Goal: Task Accomplishment & Management: Manage account settings

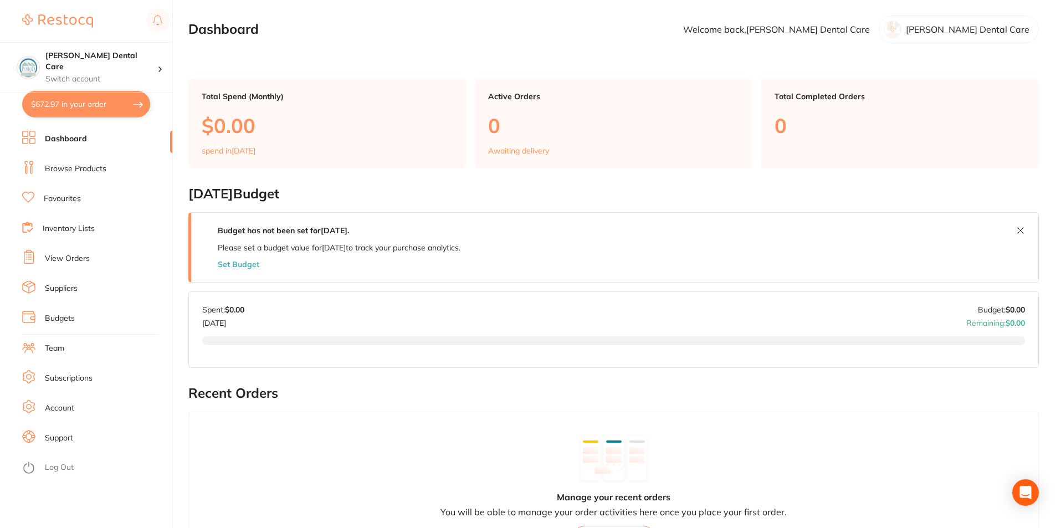
click at [69, 233] on link "Inventory Lists" at bounding box center [69, 228] width 52 height 11
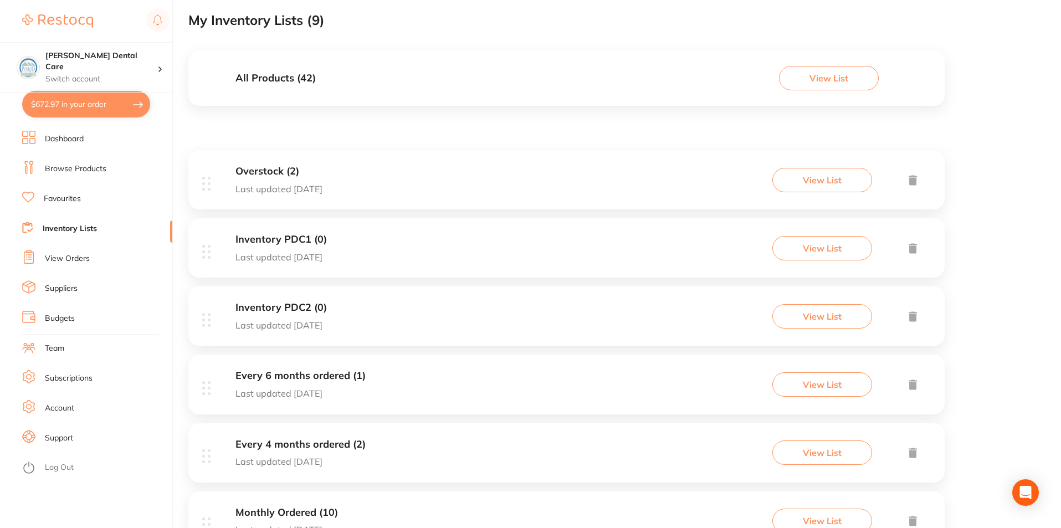
scroll to position [222, 0]
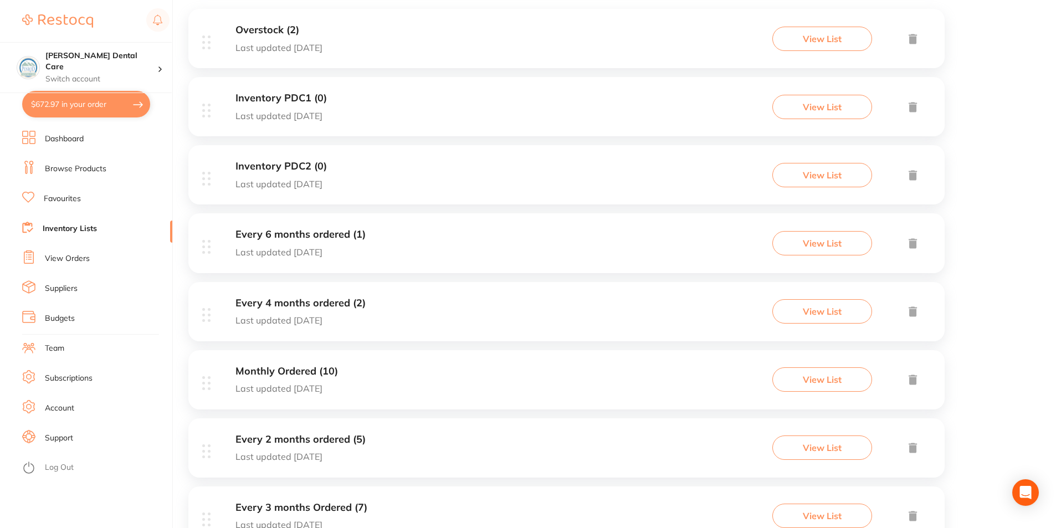
click at [286, 96] on h3 "Inventory PDC1 (0)" at bounding box center [281, 99] width 91 height 12
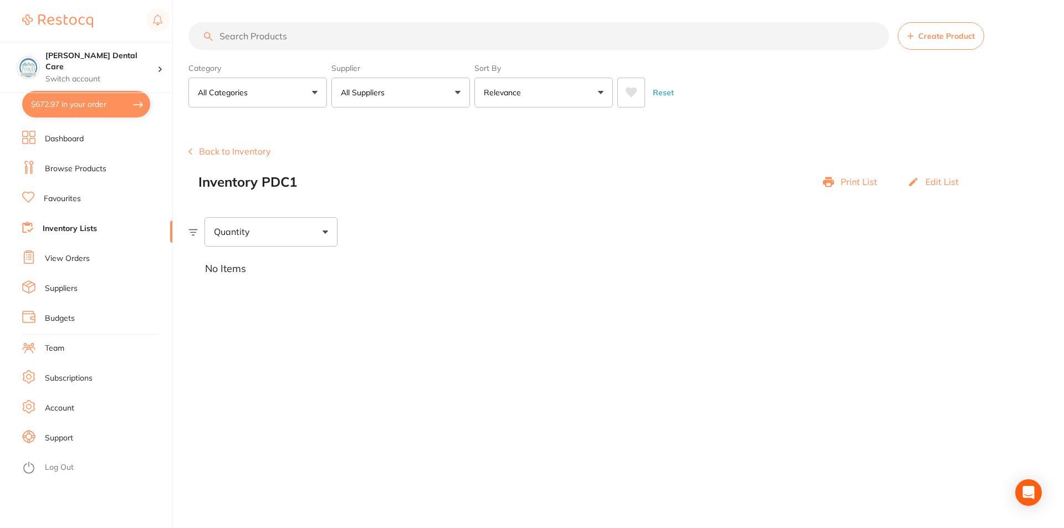
click at [572, 301] on main "Create Product Category All Categories All Categories 3D Printing articulating …" at bounding box center [626, 264] width 876 height 528
click at [63, 228] on link "Inventory Lists" at bounding box center [70, 228] width 54 height 11
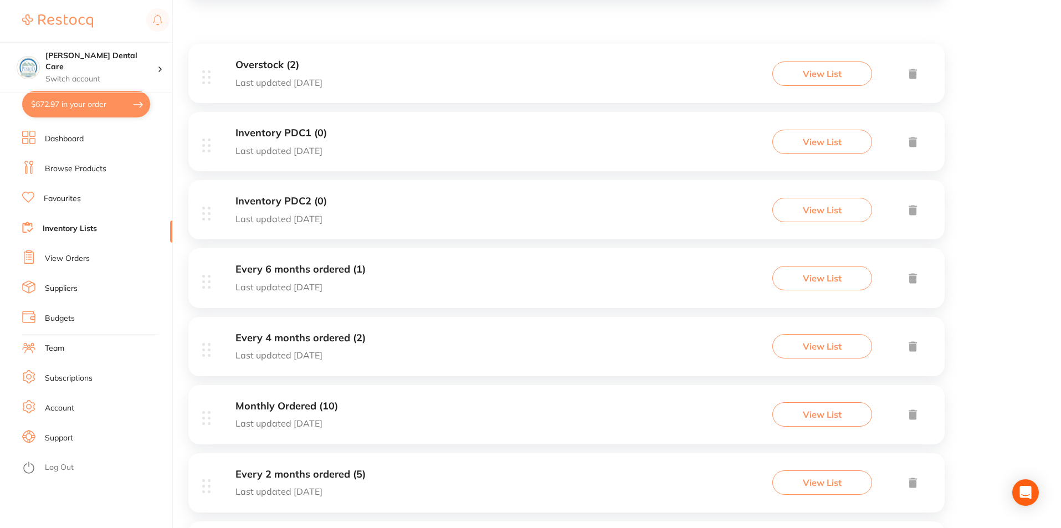
scroll to position [339, 0]
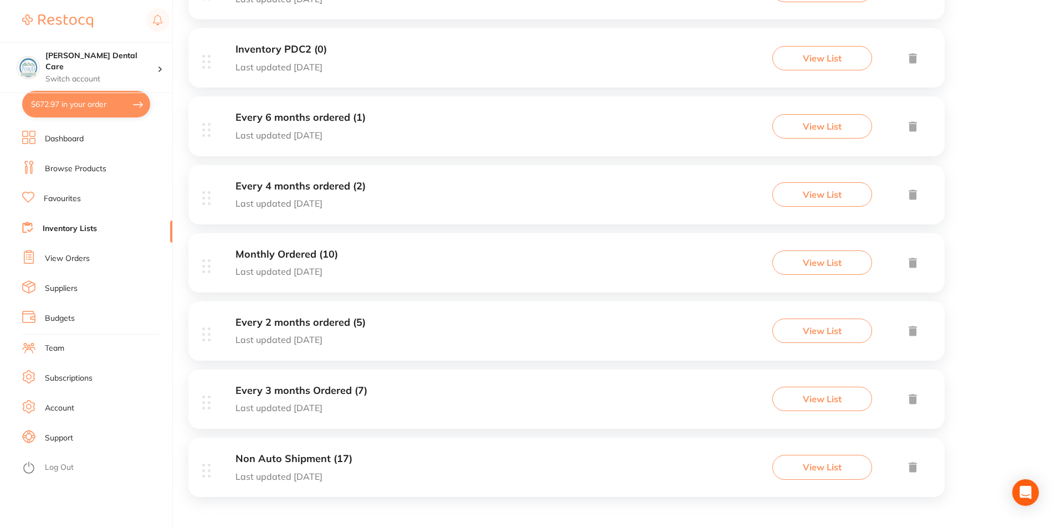
click at [336, 321] on h3 "Every 2 months ordered (5)" at bounding box center [301, 323] width 130 height 12
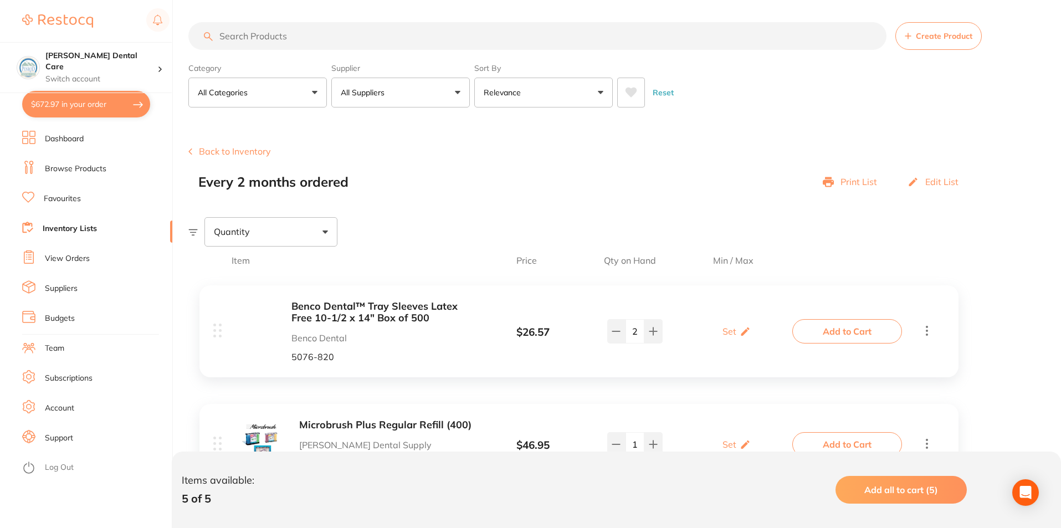
click at [280, 42] on input "search" at bounding box center [537, 36] width 698 height 28
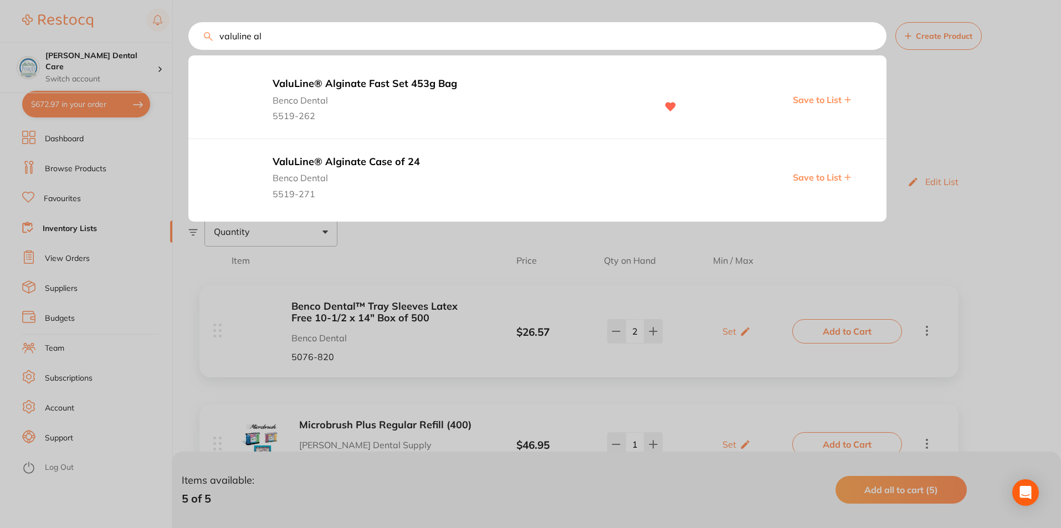
type input "valuline al"
click at [360, 83] on b "ValuLine® Alginate Fast Set 453g Bag" at bounding box center [460, 84] width 374 height 12
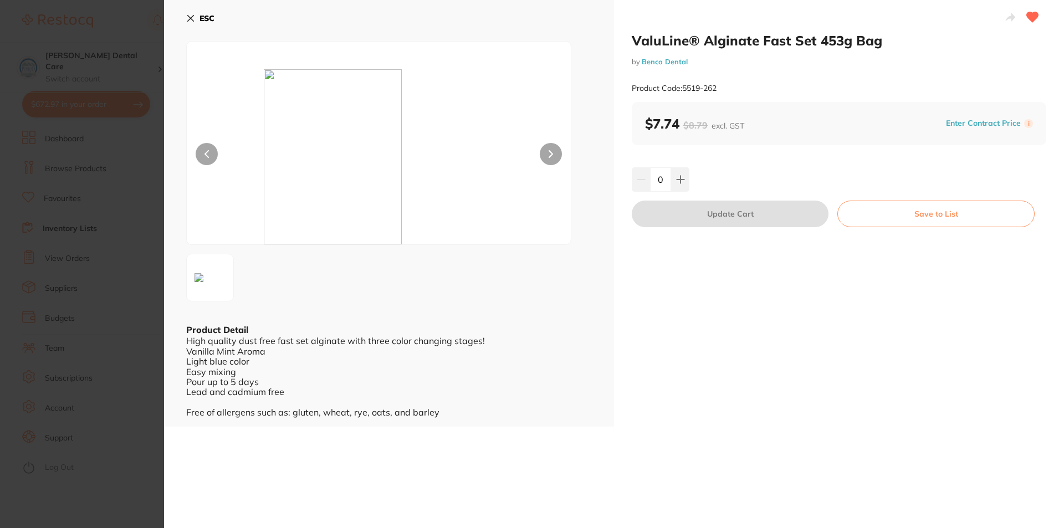
click at [190, 16] on icon at bounding box center [190, 18] width 9 height 9
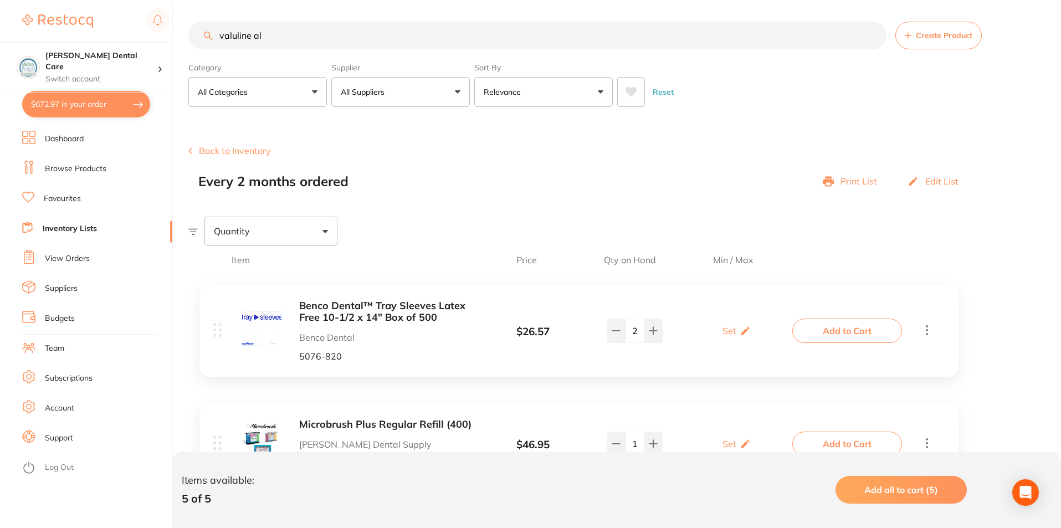
scroll to position [1, 0]
drag, startPoint x: 283, startPoint y: 40, endPoint x: 219, endPoint y: 44, distance: 63.8
click at [219, 44] on input "valuline al" at bounding box center [537, 36] width 698 height 28
click at [459, 95] on button "All Suppliers" at bounding box center [400, 92] width 139 height 30
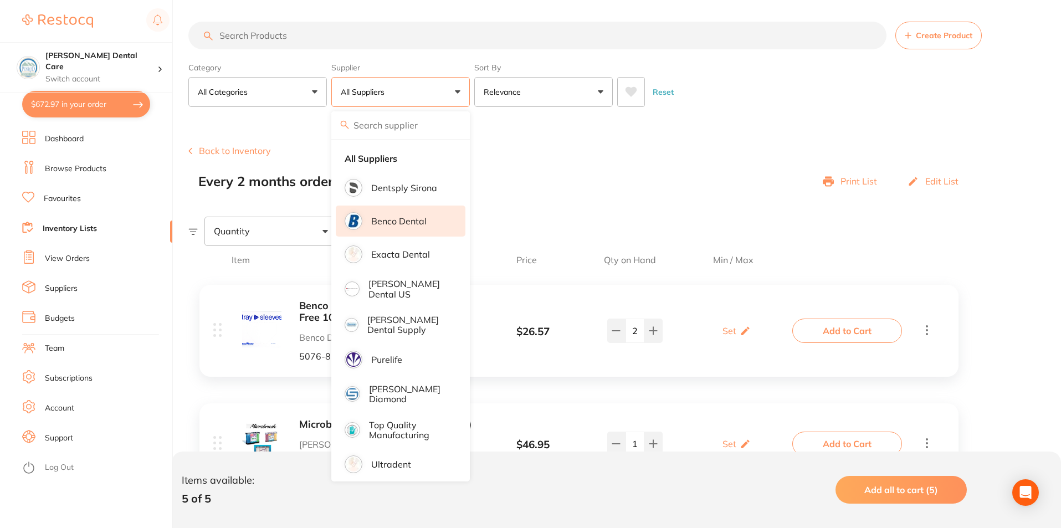
click at [416, 222] on p "Benco Dental" at bounding box center [398, 221] width 55 height 10
click at [315, 93] on button "All Categories" at bounding box center [257, 92] width 139 height 30
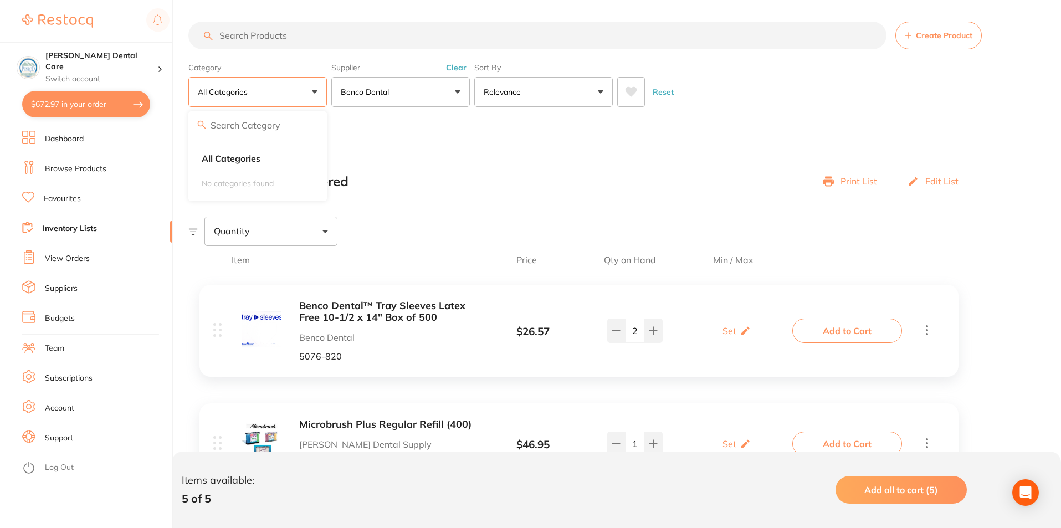
click at [315, 93] on button "All Categories" at bounding box center [257, 92] width 139 height 30
click at [274, 39] on input "search" at bounding box center [537, 36] width 698 height 28
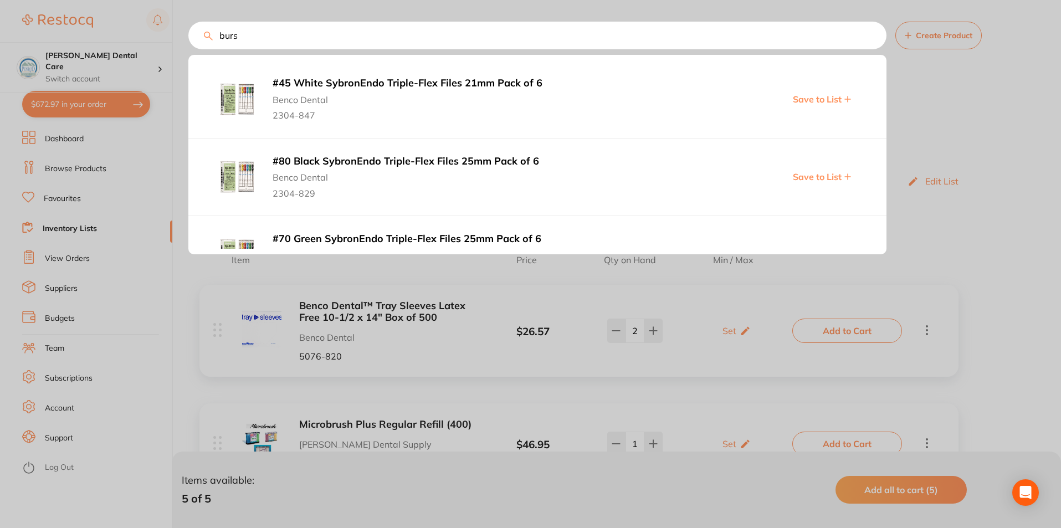
type input "burs"
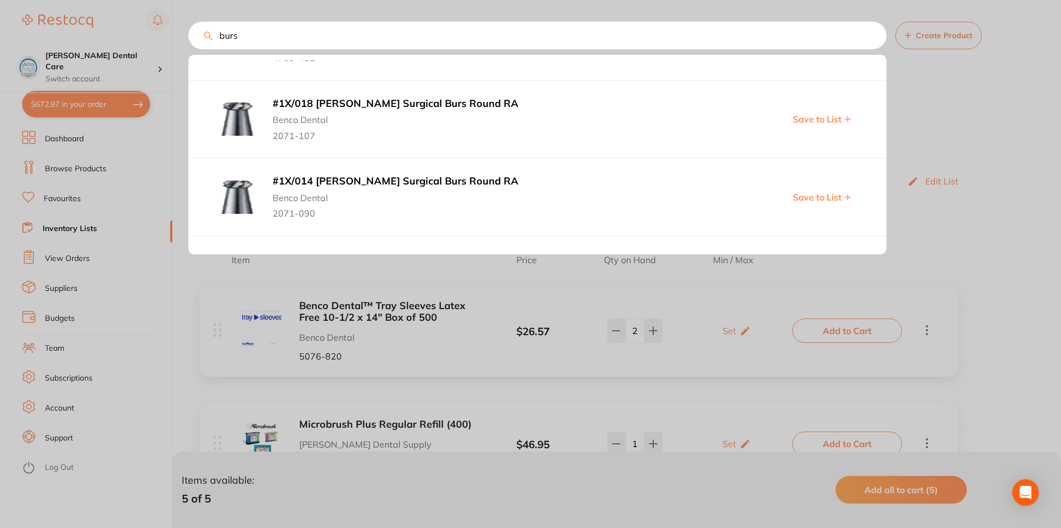
scroll to position [1256, 0]
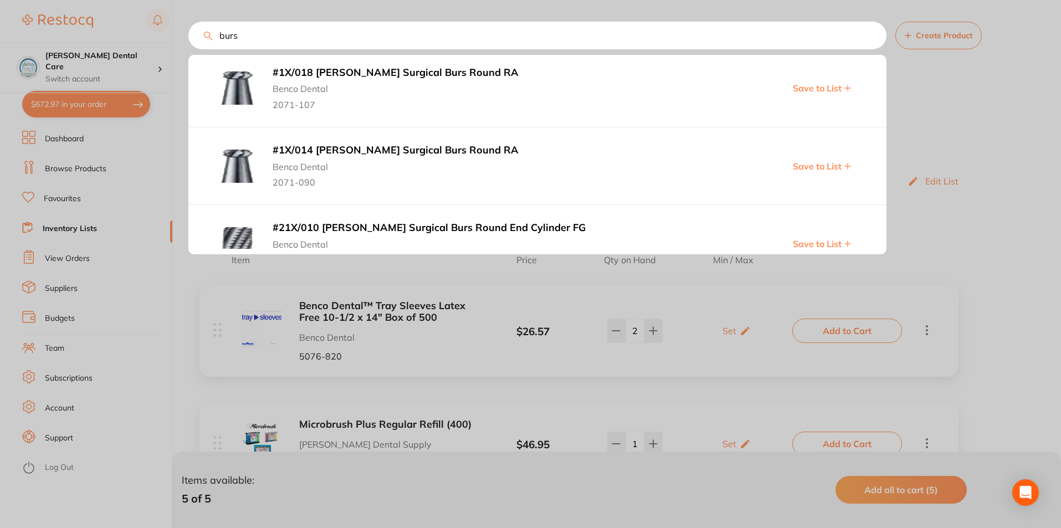
click at [871, 36] on input "burs" at bounding box center [537, 36] width 698 height 28
